Goal: Transaction & Acquisition: Purchase product/service

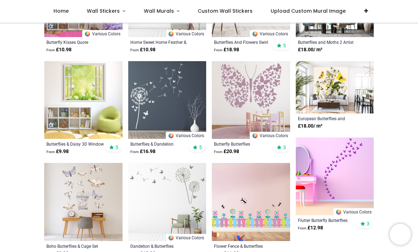
scroll to position [531, 0]
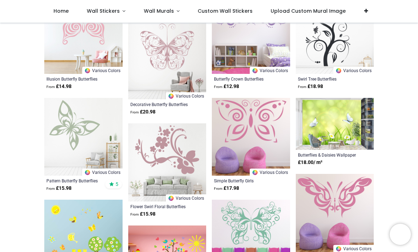
scroll to position [1184, 0]
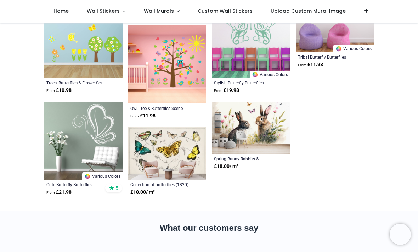
scroll to position [1384, 0]
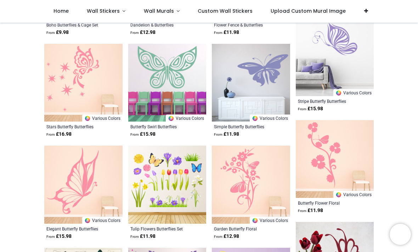
scroll to position [786, 0]
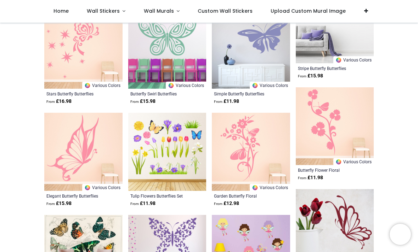
click at [330, 121] on img at bounding box center [334, 126] width 78 height 78
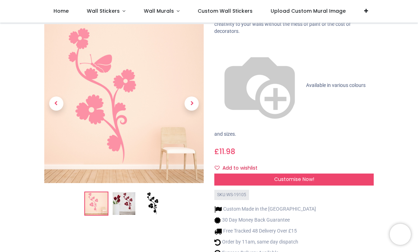
scroll to position [69, 0]
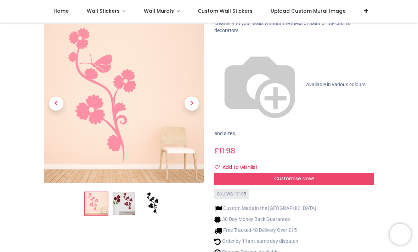
click at [125, 193] on img at bounding box center [124, 204] width 23 height 23
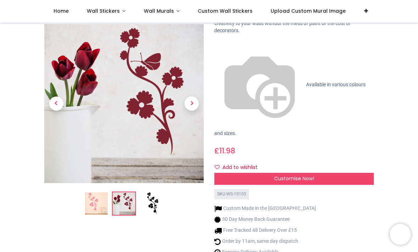
click at [154, 193] on img at bounding box center [151, 204] width 23 height 23
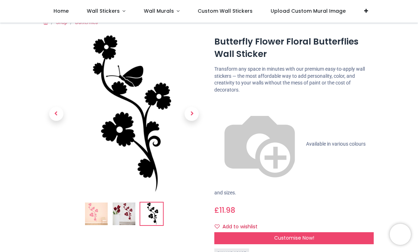
scroll to position [9, 0]
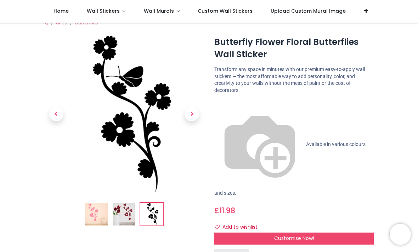
click at [196, 118] on span "Next" at bounding box center [191, 114] width 14 height 14
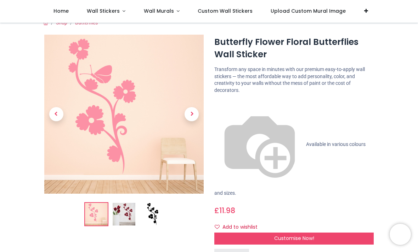
click at [193, 115] on span "Next" at bounding box center [191, 114] width 14 height 14
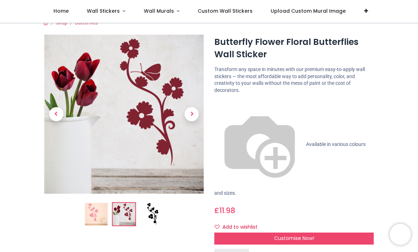
click at [192, 114] on span "Next" at bounding box center [191, 114] width 14 height 14
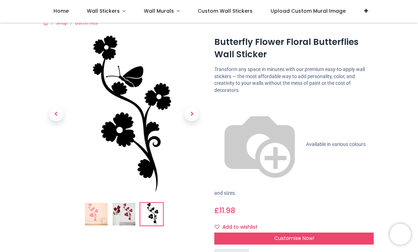
click at [295, 235] on span "Customise Now!" at bounding box center [294, 238] width 40 height 7
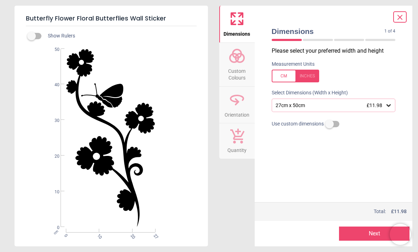
click at [389, 104] on icon at bounding box center [388, 105] width 7 height 7
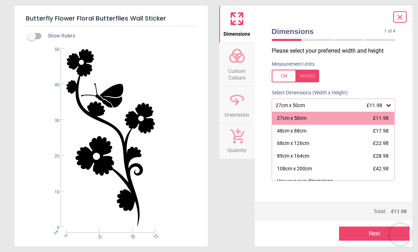
click at [399, 21] on icon at bounding box center [399, 17] width 8 height 8
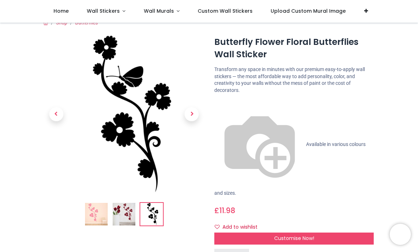
click at [327, 233] on div "Customise Now!" at bounding box center [293, 239] width 159 height 12
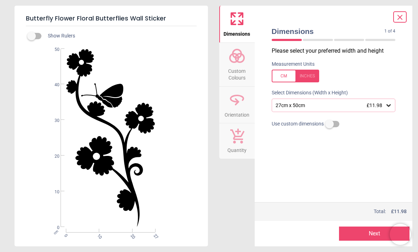
click at [360, 233] on button "Next" at bounding box center [374, 234] width 70 height 14
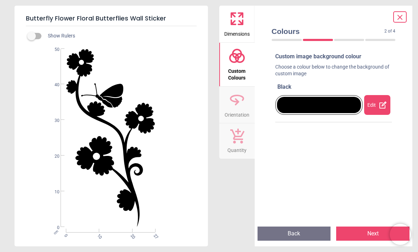
click at [377, 104] on div "Edit" at bounding box center [377, 105] width 26 height 20
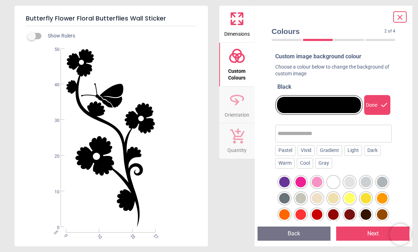
click at [282, 183] on div at bounding box center [284, 182] width 11 height 11
